Goal: Navigation & Orientation: Find specific page/section

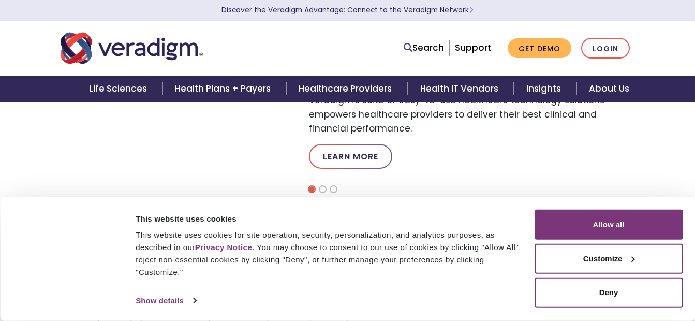
scroll to position [386, 0]
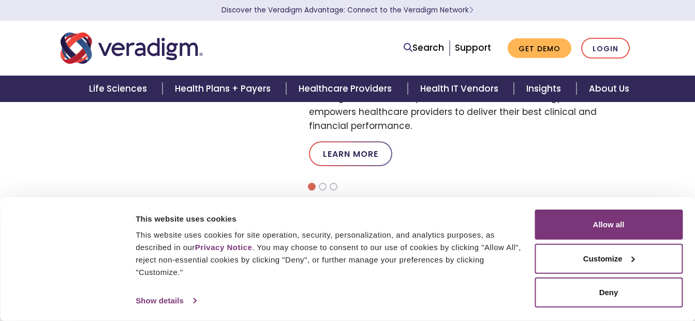
click at [187, 297] on link "Show details" at bounding box center [166, 301] width 60 height 16
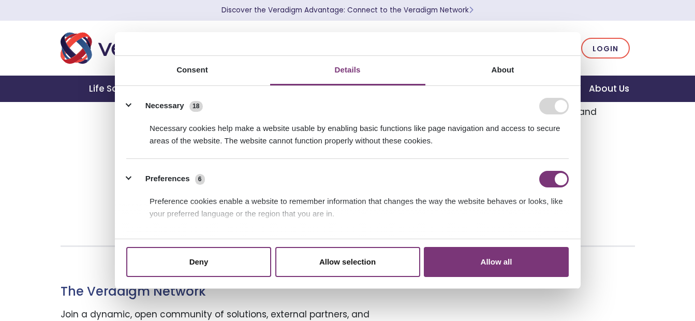
click at [651, 168] on div "Healthcare Providers Life Sciences Payers Thrive as a Medical Practice Veradigm…" at bounding box center [347, 105] width 695 height 169
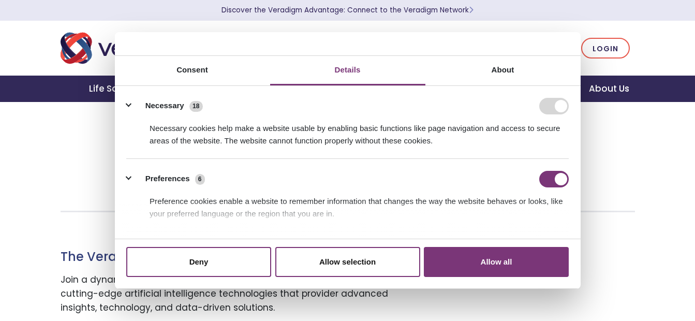
scroll to position [490, 0]
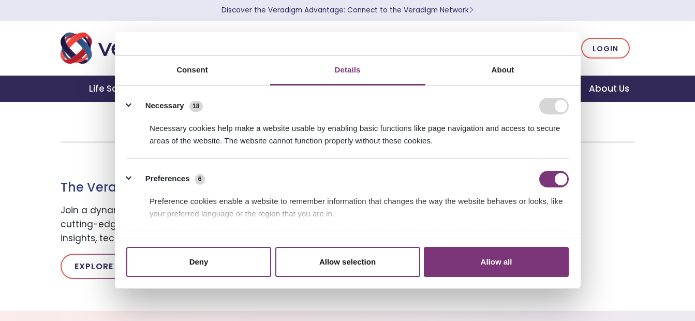
click at [635, 231] on div "The Veradigm Network Join a dynamic, open community of solutions, external part…" at bounding box center [348, 228] width 590 height 120
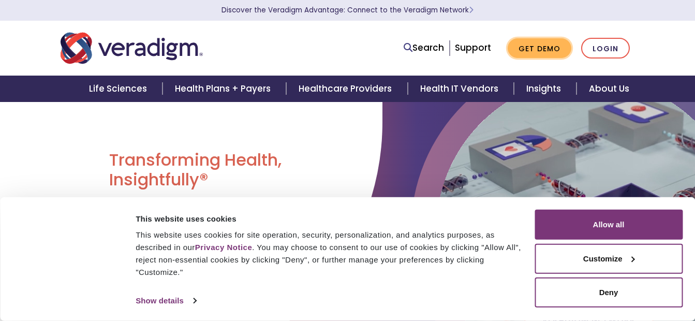
click at [538, 46] on link "Get Demo" at bounding box center [540, 48] width 64 height 20
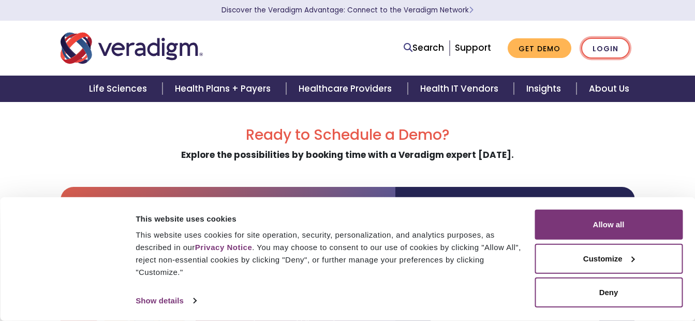
click at [606, 46] on link "Login" at bounding box center [605, 48] width 49 height 21
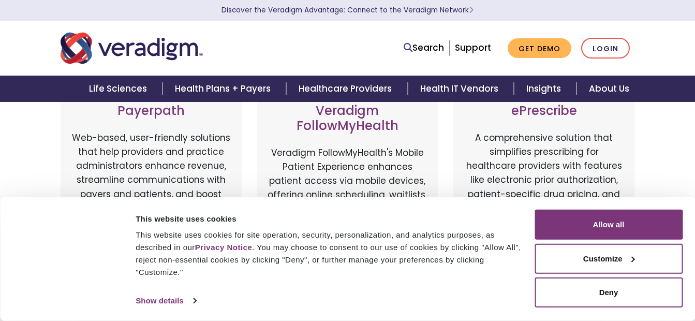
scroll to position [135, 0]
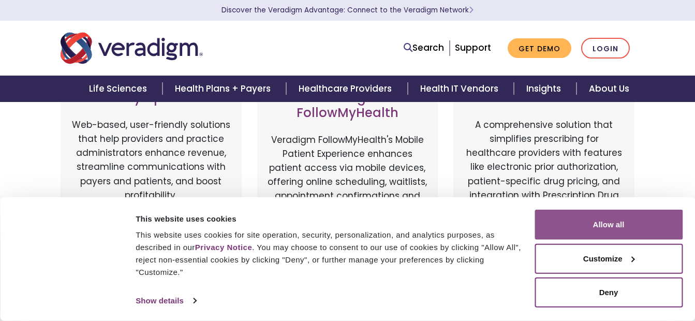
click at [636, 223] on button "Allow all" at bounding box center [608, 225] width 148 height 30
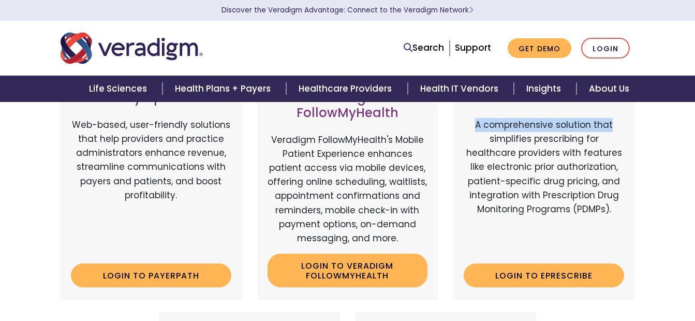
drag, startPoint x: 694, startPoint y: 118, endPoint x: 697, endPoint y: 96, distance: 22.9
click at [694, 96] on html "Consent Details [#IABV2SETTINGS#] About This website uses cookies This website …" at bounding box center [347, 25] width 695 height 321
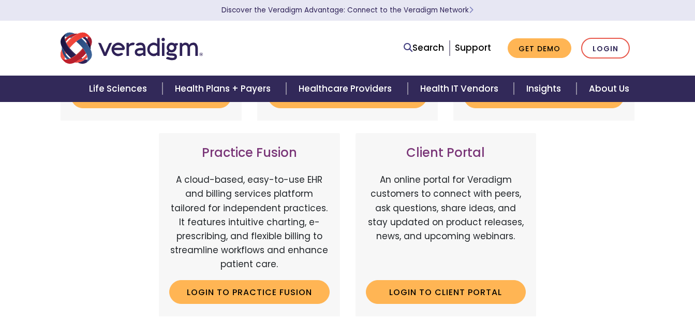
scroll to position [336, 0]
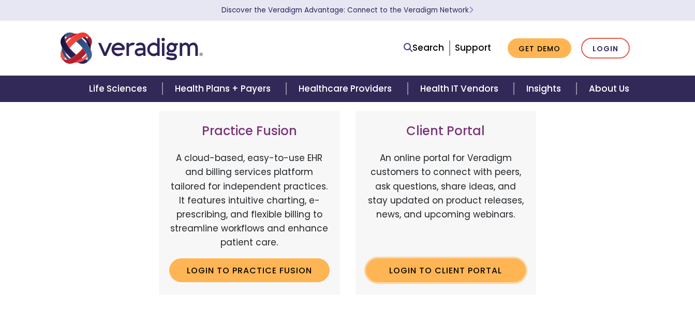
click at [437, 272] on link "Login to Client Portal" at bounding box center [446, 270] width 160 height 24
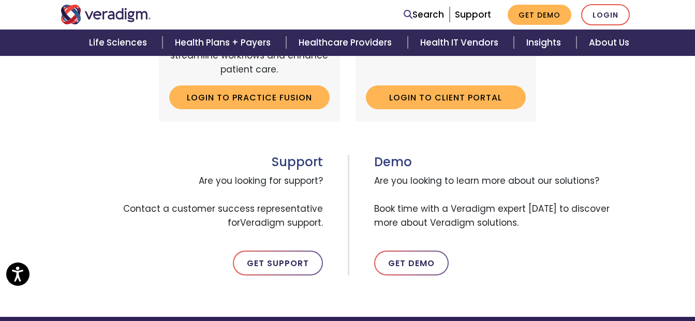
scroll to position [529, 0]
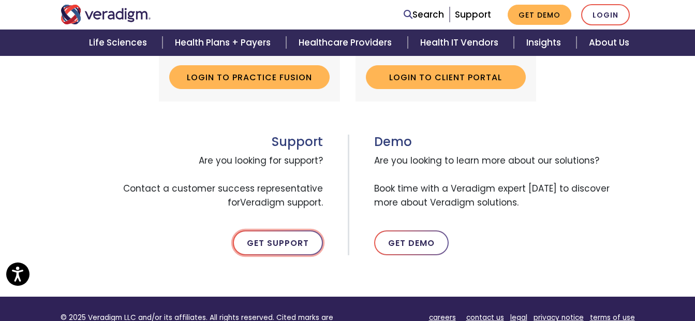
click at [274, 245] on link "Get Support" at bounding box center [278, 242] width 90 height 25
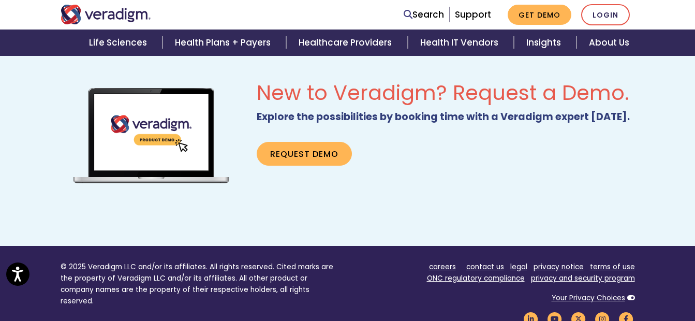
scroll to position [667, 0]
